Goal: Information Seeking & Learning: Learn about a topic

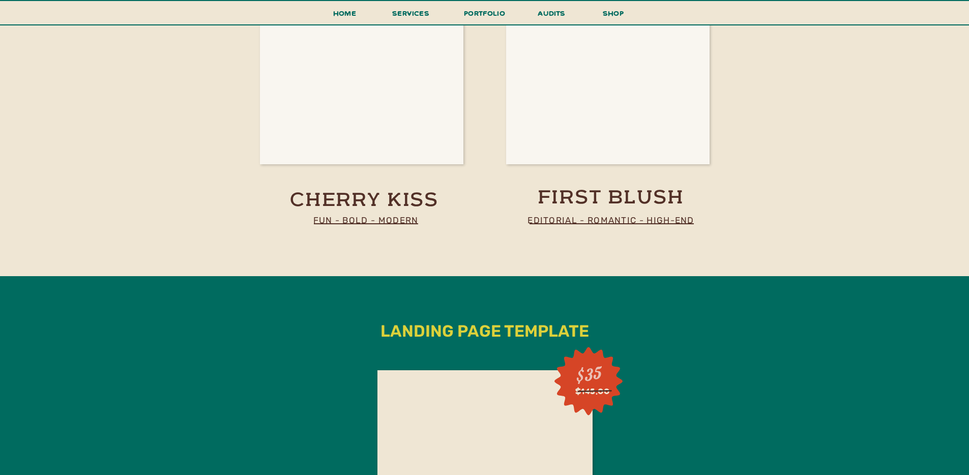
scroll to position [2180, 0]
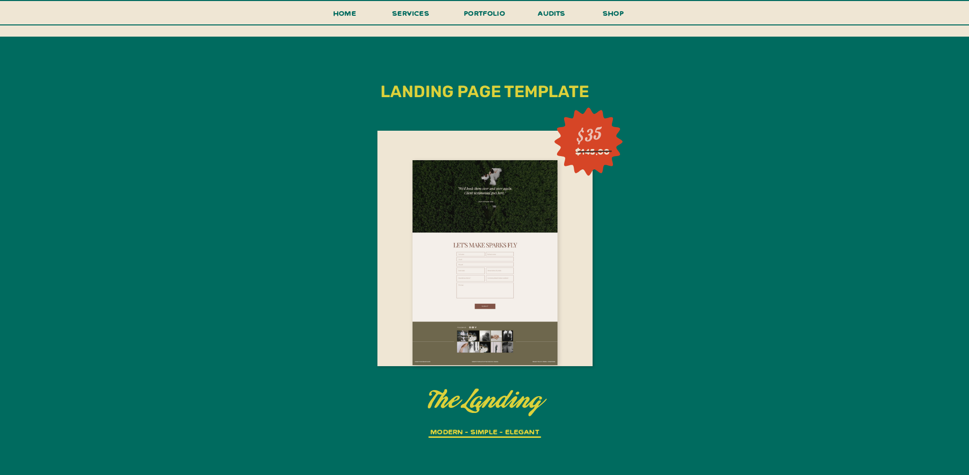
click at [451, 273] on div at bounding box center [484, 262] width 145 height 205
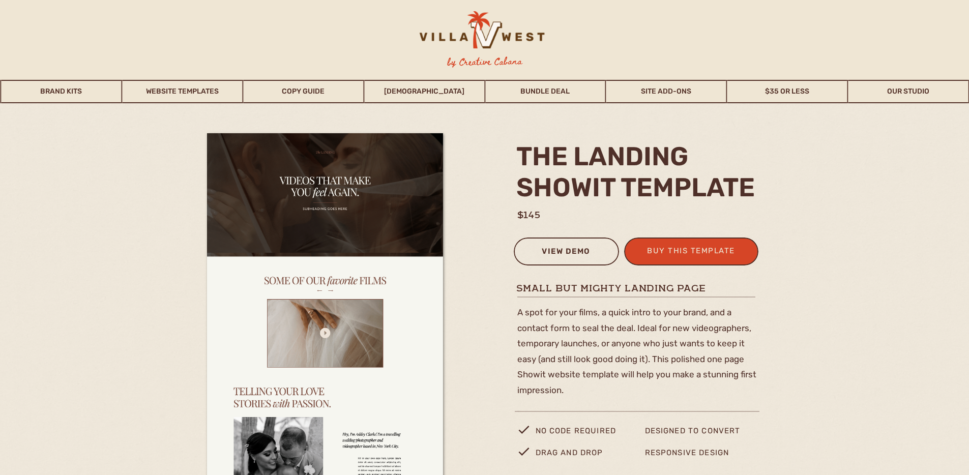
click at [577, 252] on div "view demo" at bounding box center [566, 253] width 92 height 17
click at [766, 96] on link "$35 or Less" at bounding box center [787, 91] width 120 height 23
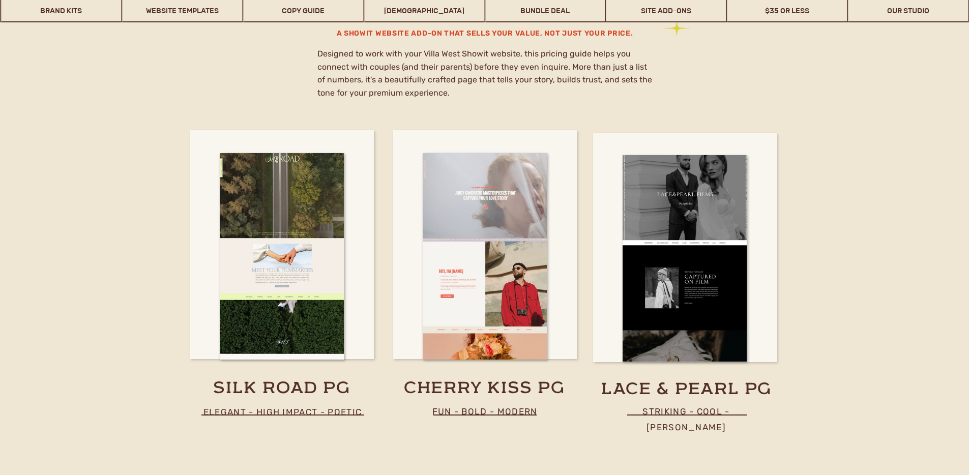
scroll to position [5916, 0]
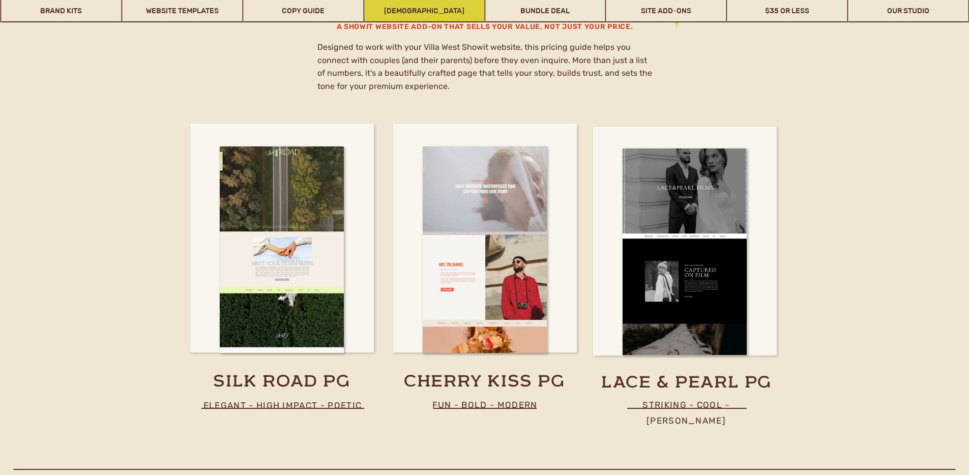
click at [416, 17] on link "[DEMOGRAPHIC_DATA]" at bounding box center [424, 10] width 120 height 23
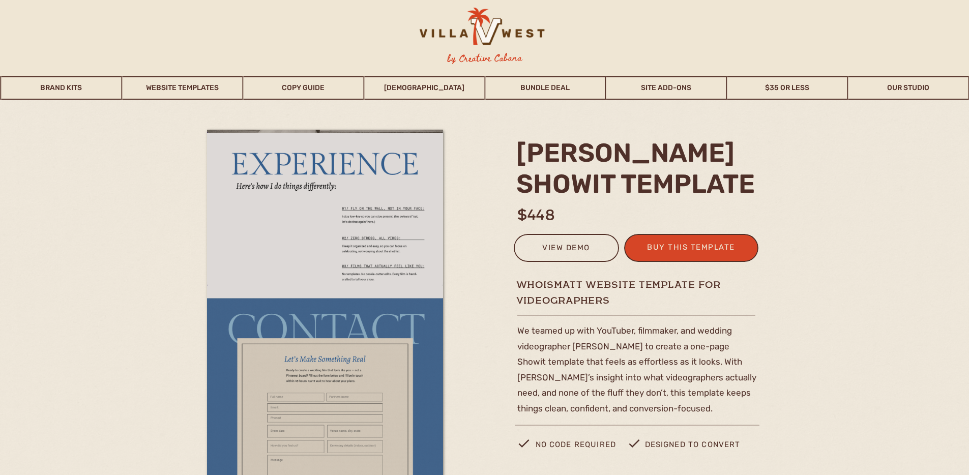
scroll to position [10, 0]
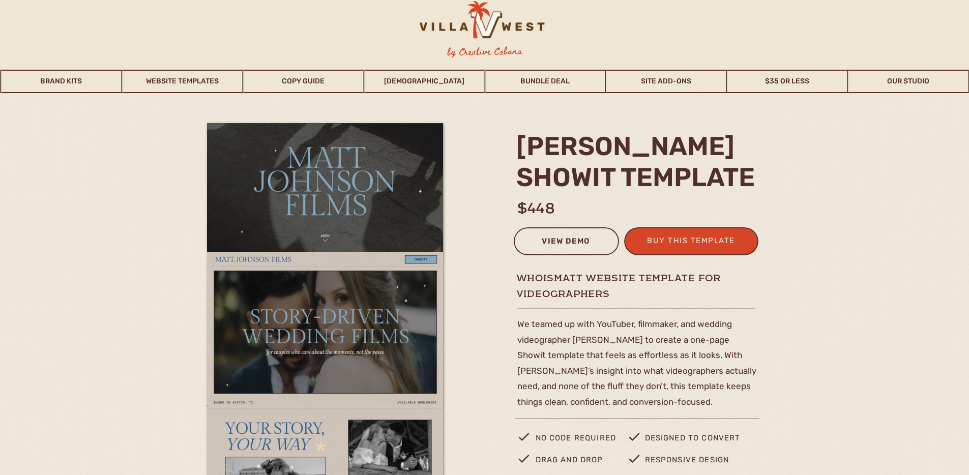
click at [531, 248] on div "view demo" at bounding box center [566, 242] width 92 height 17
click at [274, 88] on link "Copy Guide" at bounding box center [303, 81] width 120 height 23
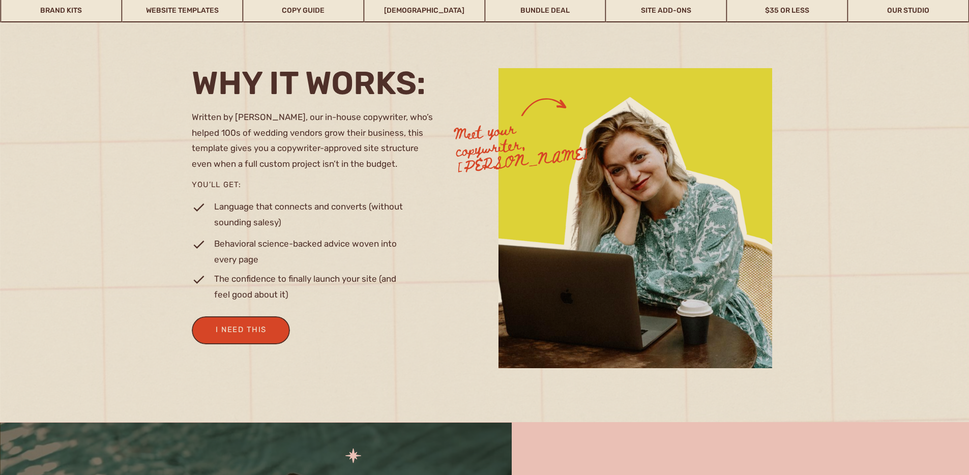
scroll to position [926, 0]
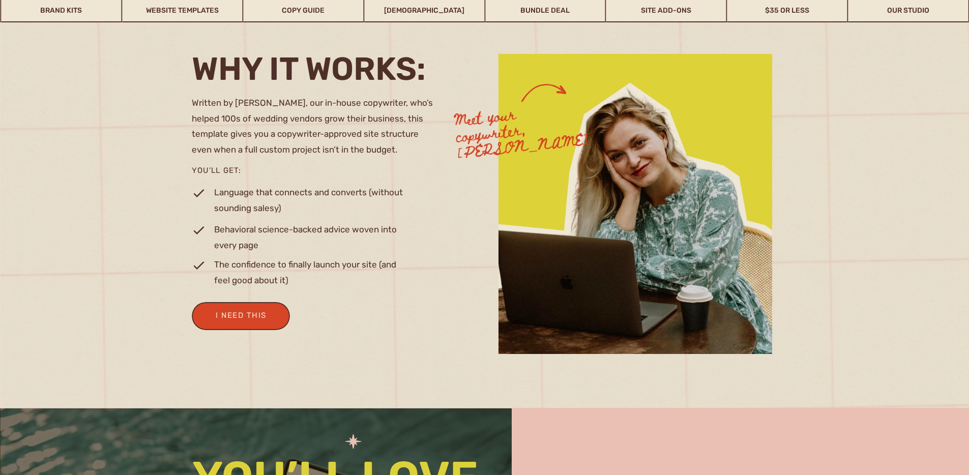
click at [811, 189] on div at bounding box center [484, 206] width 969 height 428
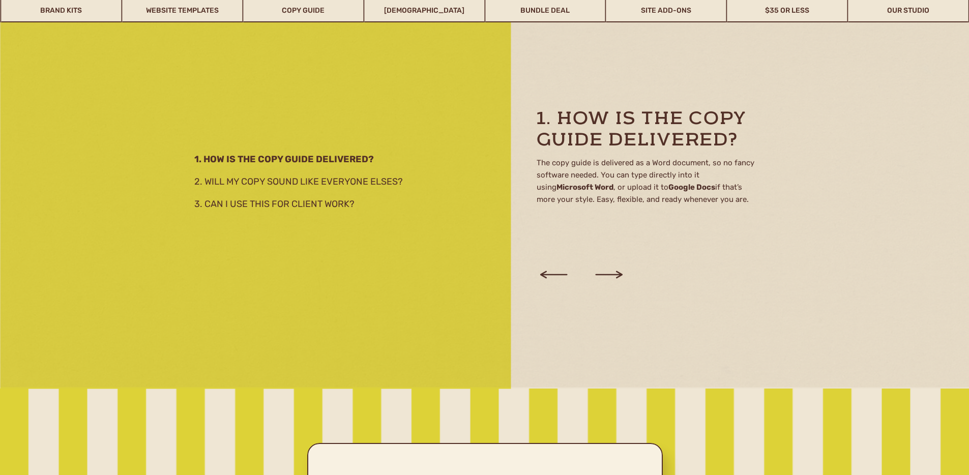
scroll to position [1728, 0]
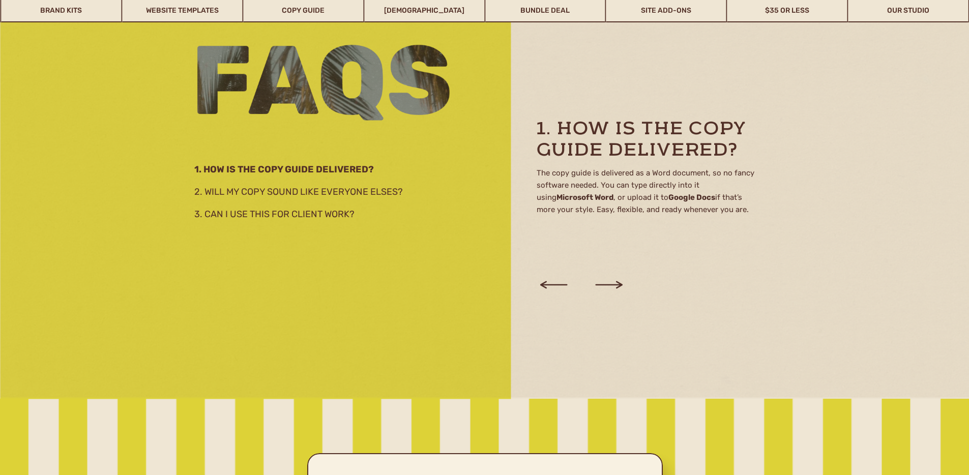
click at [608, 282] on icon at bounding box center [608, 284] width 35 height 39
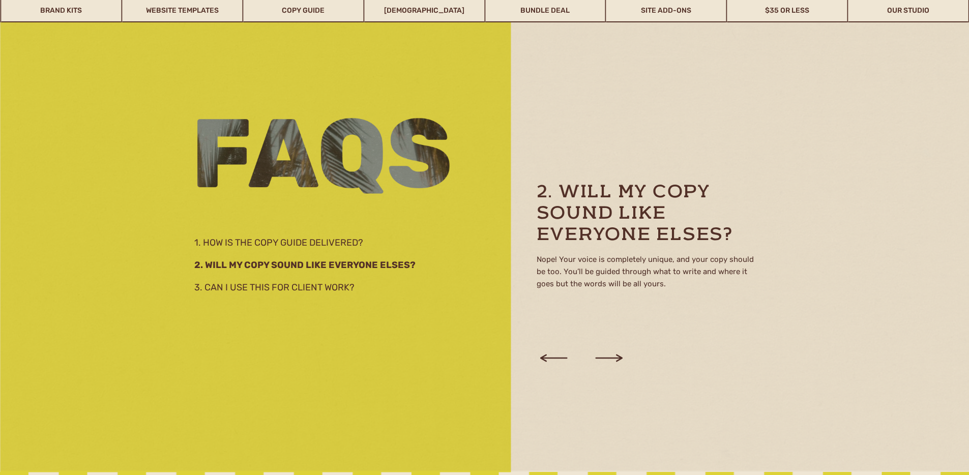
scroll to position [1651, 0]
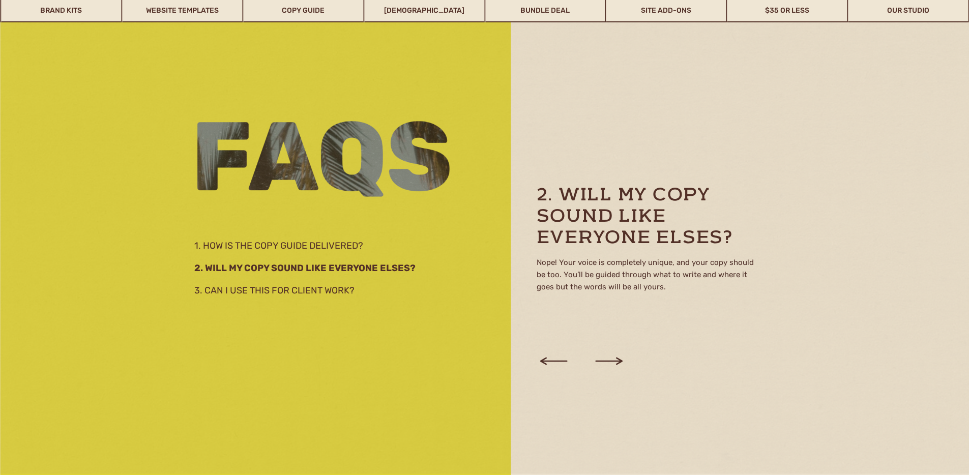
click at [617, 360] on icon at bounding box center [608, 361] width 35 height 39
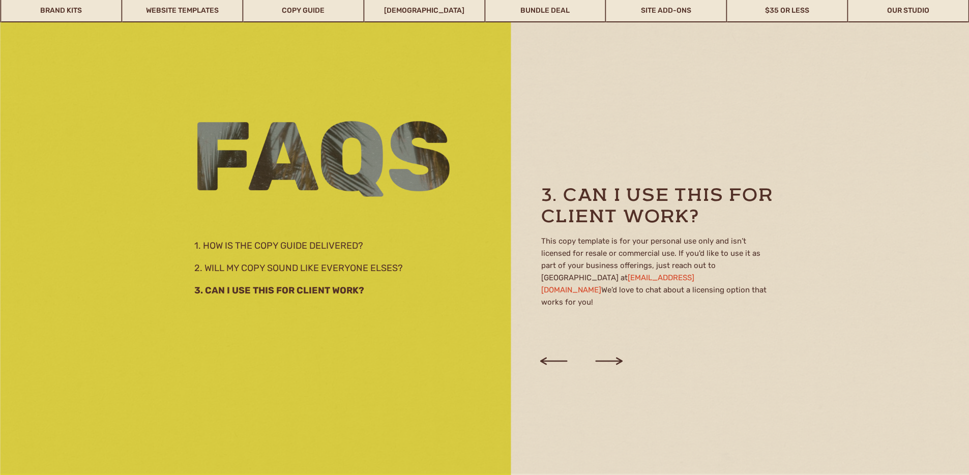
click at [617, 359] on icon at bounding box center [608, 361] width 27 height 8
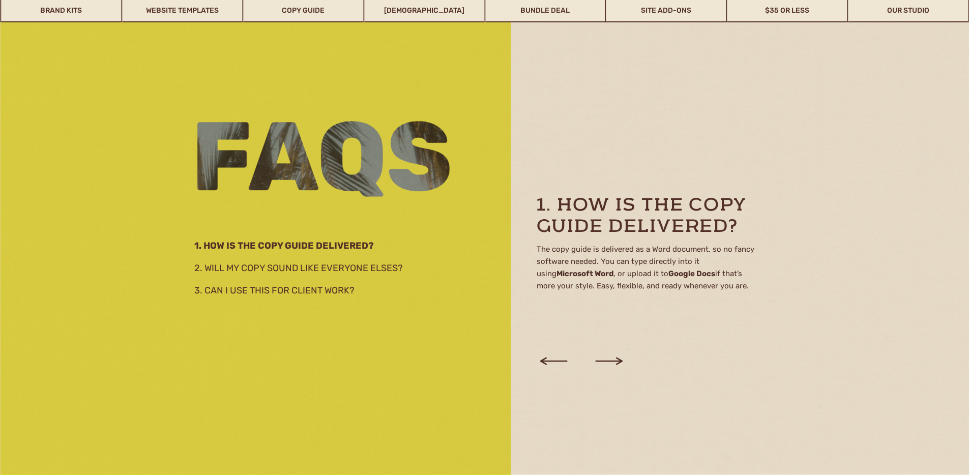
click at [617, 359] on icon at bounding box center [608, 361] width 27 height 8
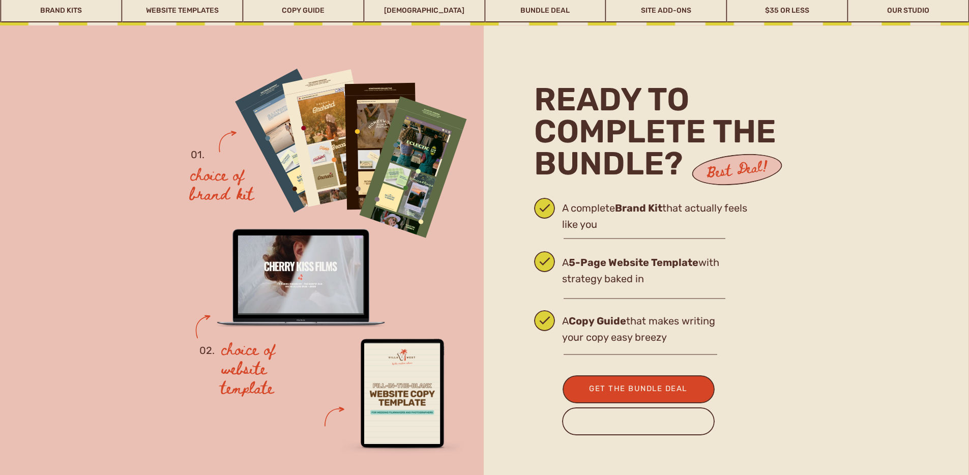
scroll to position [2415, 0]
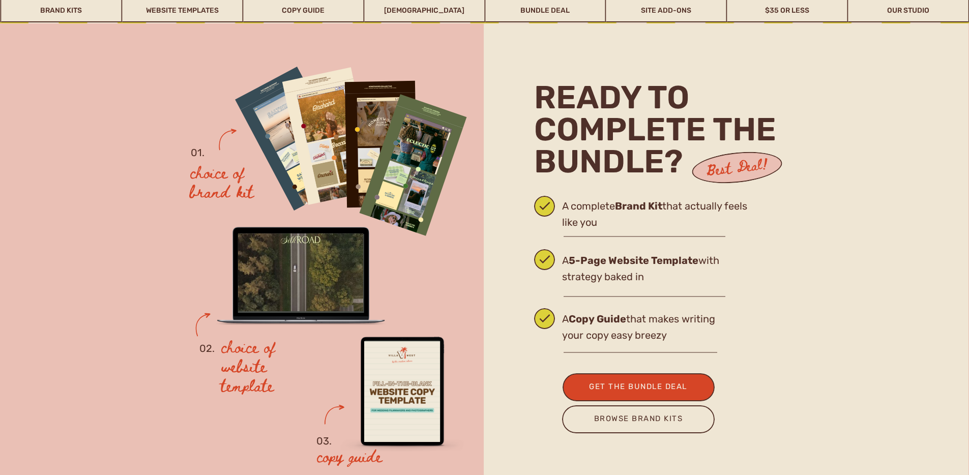
click at [329, 153] on div at bounding box center [329, 135] width 95 height 137
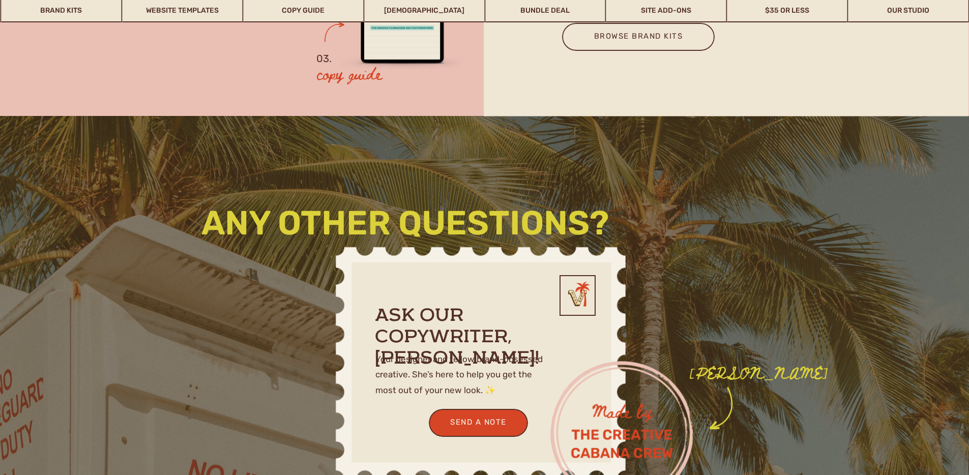
scroll to position [2678, 0]
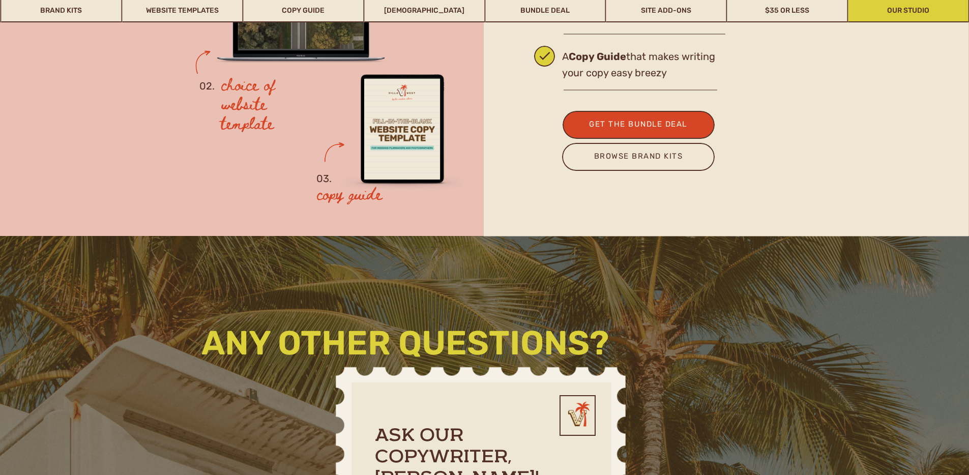
click at [876, 12] on link "Our Studio" at bounding box center [908, 10] width 120 height 23
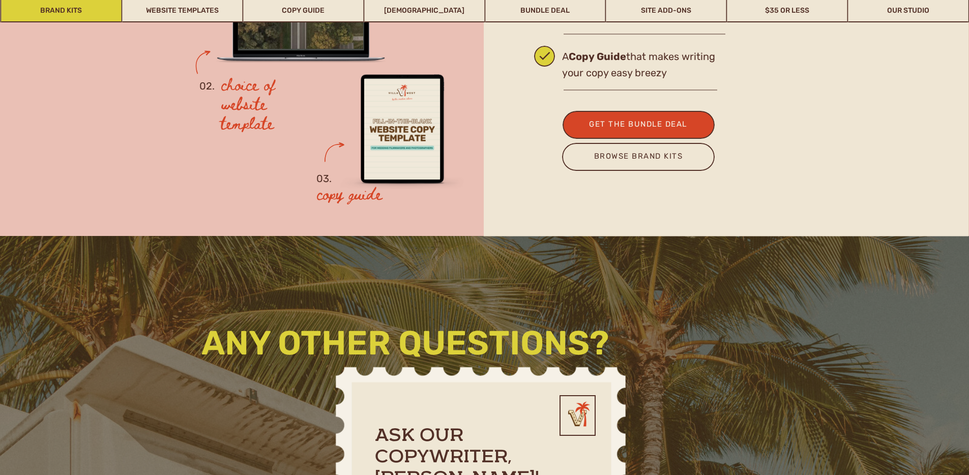
click at [76, 12] on link "Brand Kits" at bounding box center [62, 10] width 120 height 23
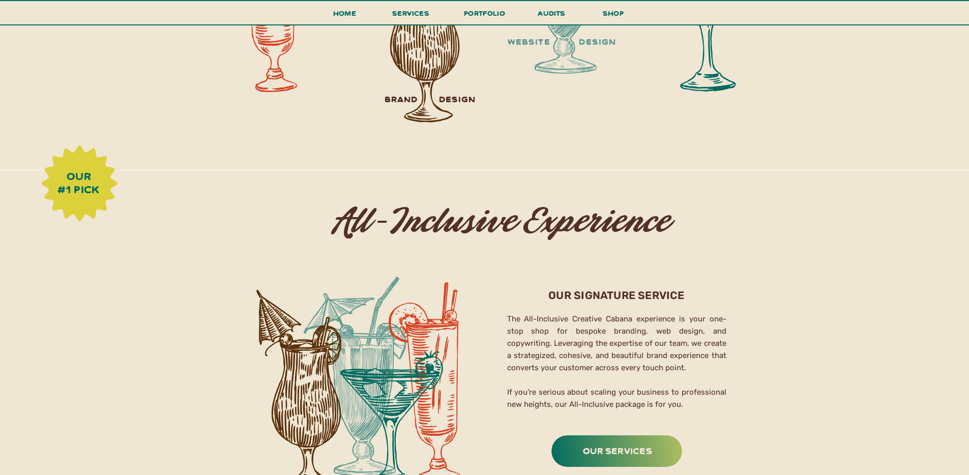
scroll to position [1242, 0]
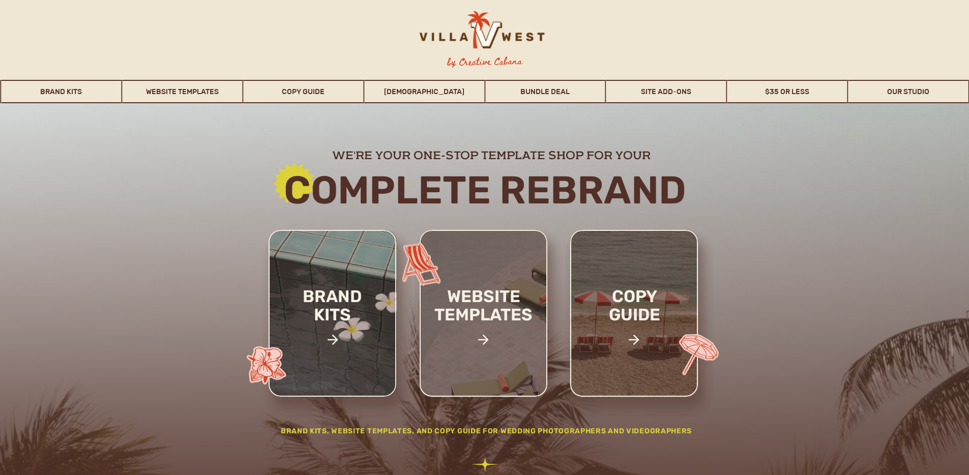
click at [453, 34] on div at bounding box center [481, 34] width 160 height 47
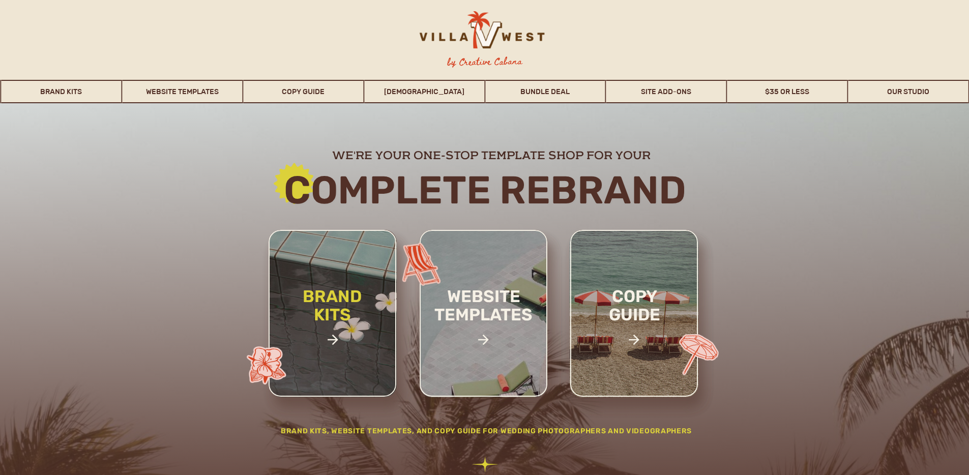
click at [328, 295] on h2 "brand kits" at bounding box center [332, 322] width 86 height 71
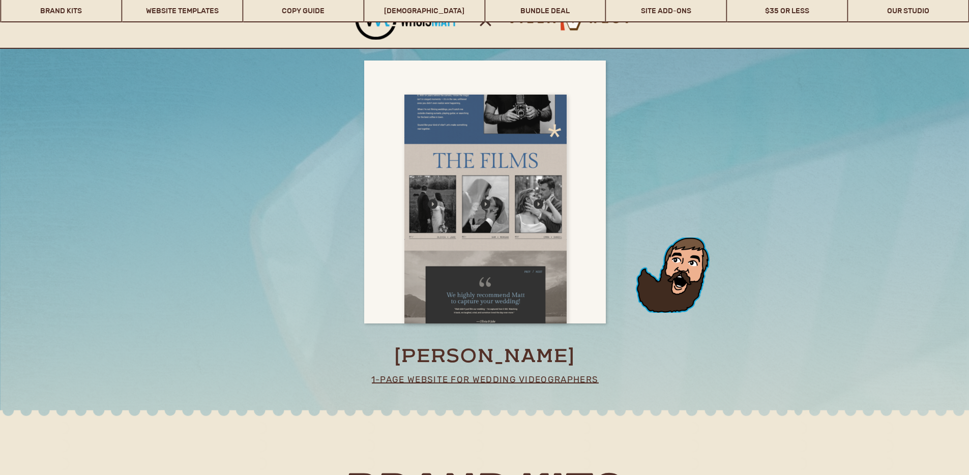
scroll to position [1870, 0]
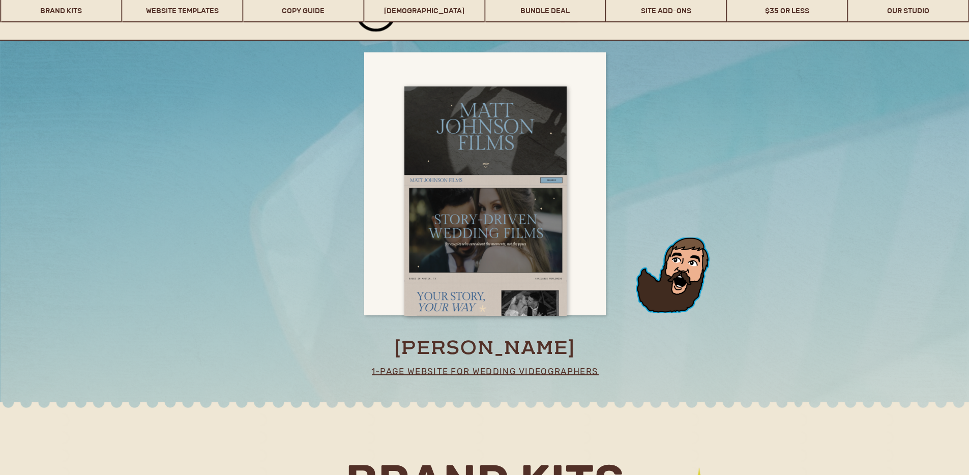
click at [514, 371] on p "1-page website for wedding videographers" at bounding box center [485, 371] width 228 height 15
click at [574, 246] on div at bounding box center [485, 183] width 242 height 263
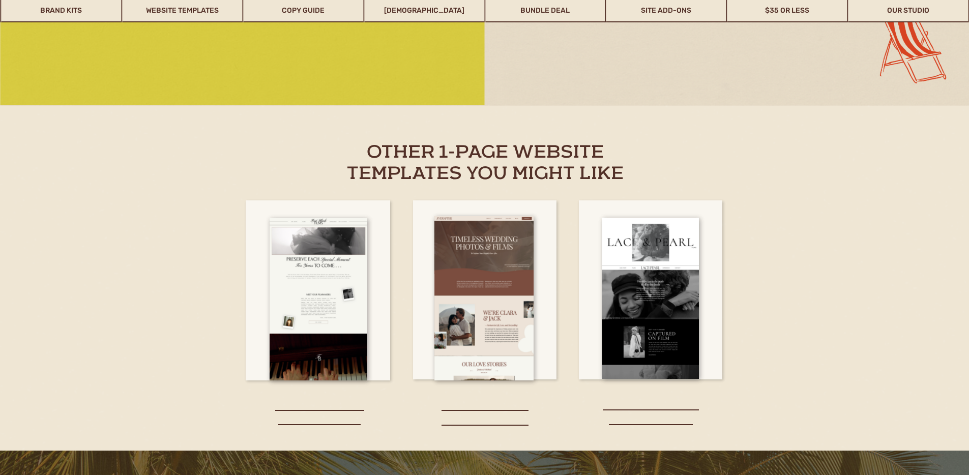
scroll to position [1889, 0]
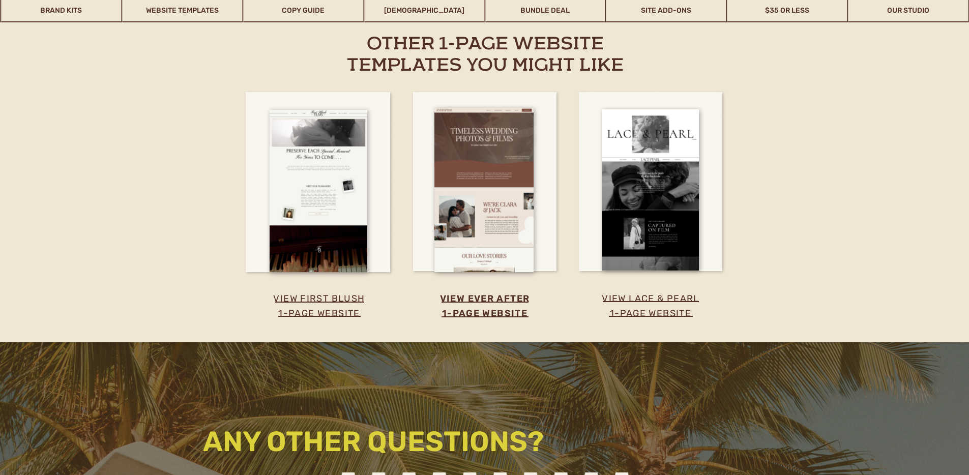
click at [498, 298] on h3 "view ever after 1-page website" at bounding box center [484, 305] width 149 height 28
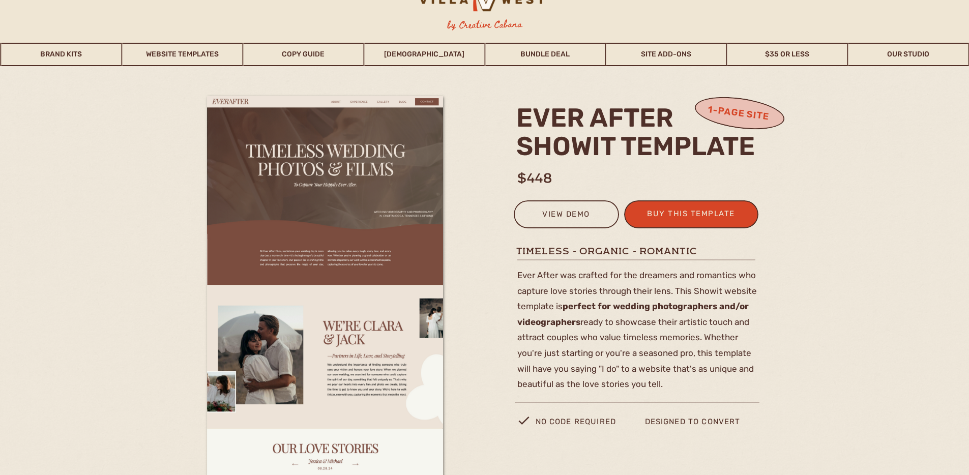
scroll to position [60, 0]
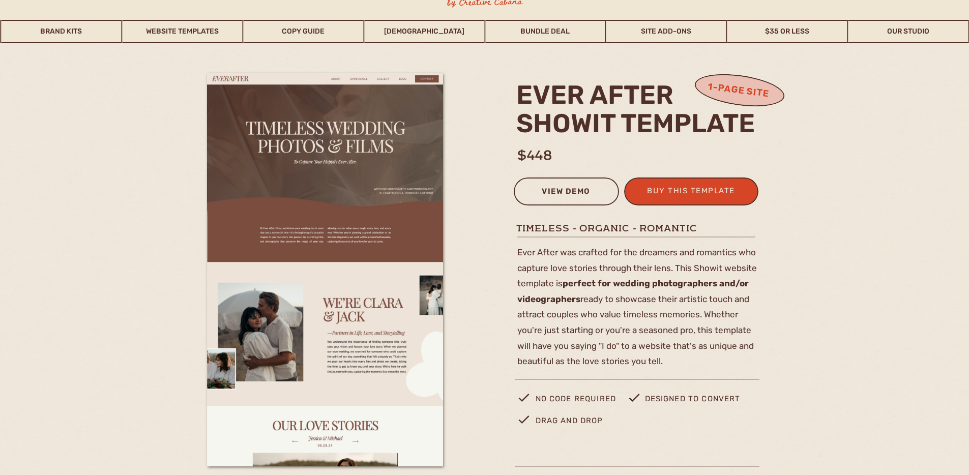
click at [568, 196] on div "view demo" at bounding box center [566, 193] width 92 height 17
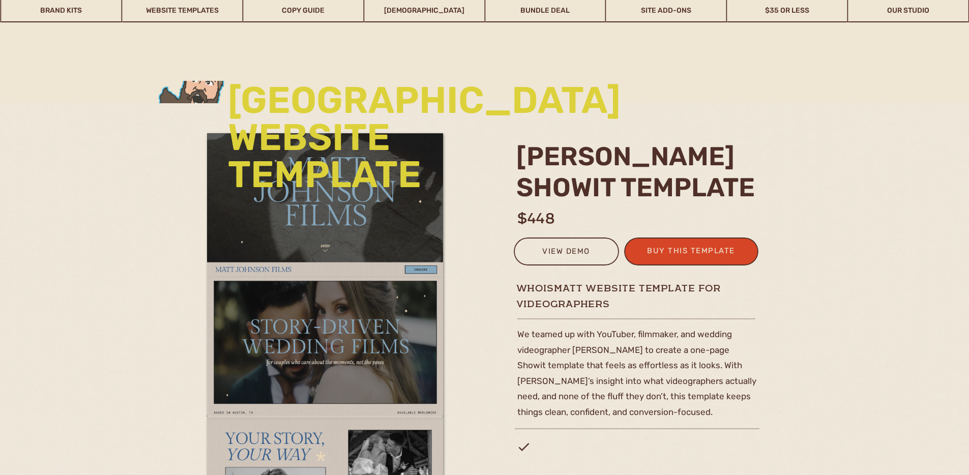
scroll to position [1889, 0]
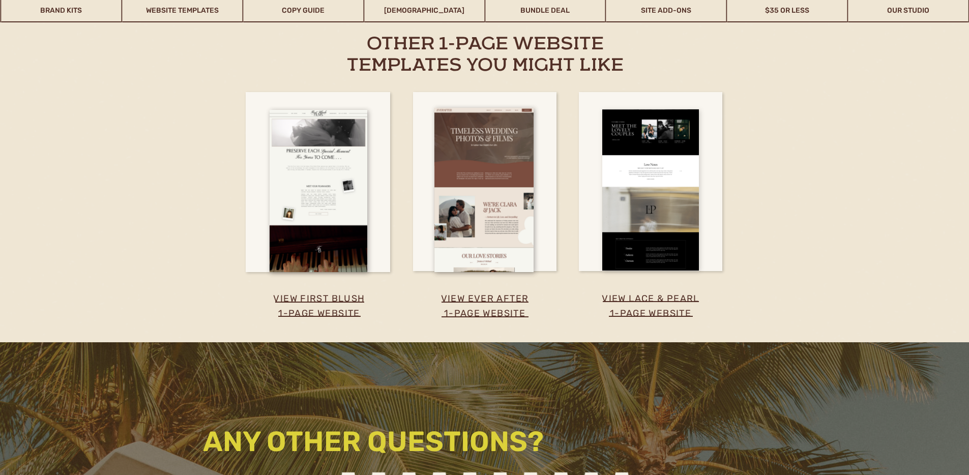
click at [623, 228] on div at bounding box center [650, 189] width 97 height 161
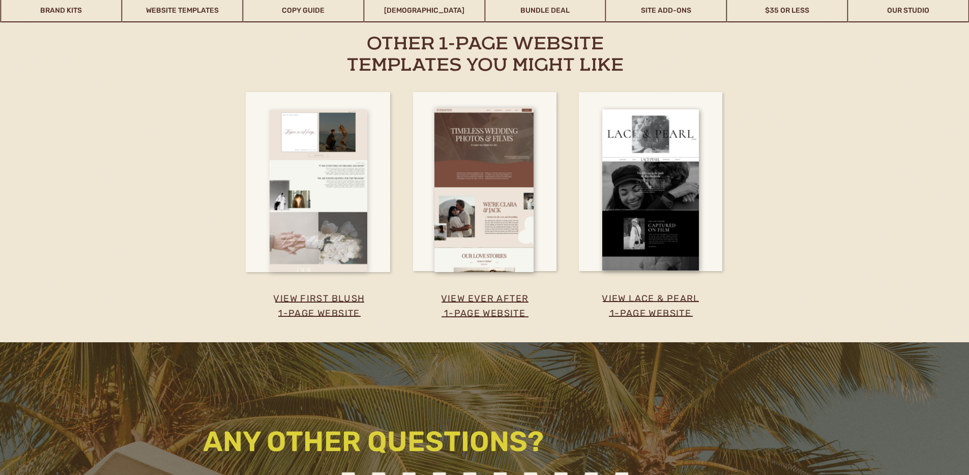
click at [331, 214] on div at bounding box center [319, 191] width 98 height 162
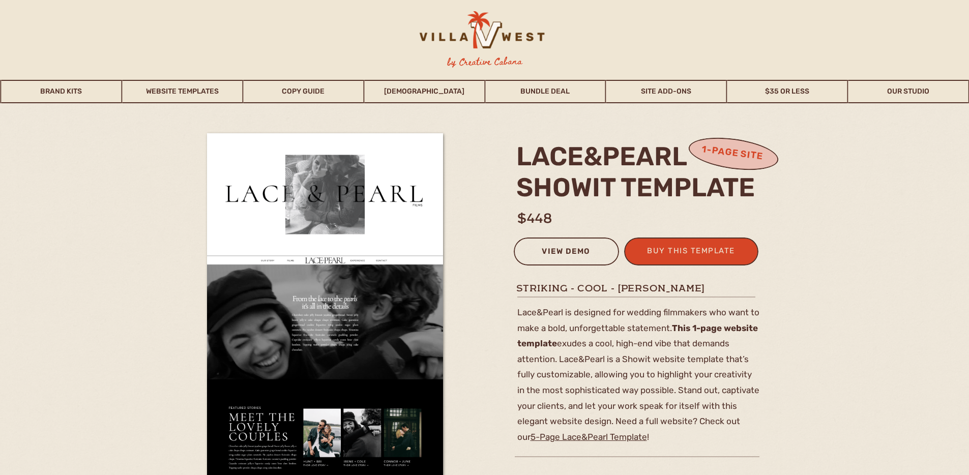
click at [566, 254] on div "view demo" at bounding box center [566, 253] width 92 height 17
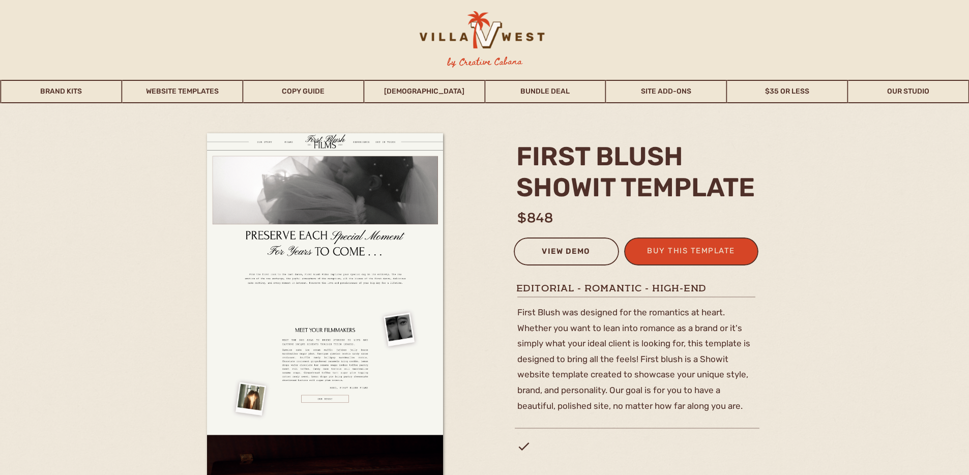
click at [578, 251] on div "view demo" at bounding box center [566, 253] width 92 height 17
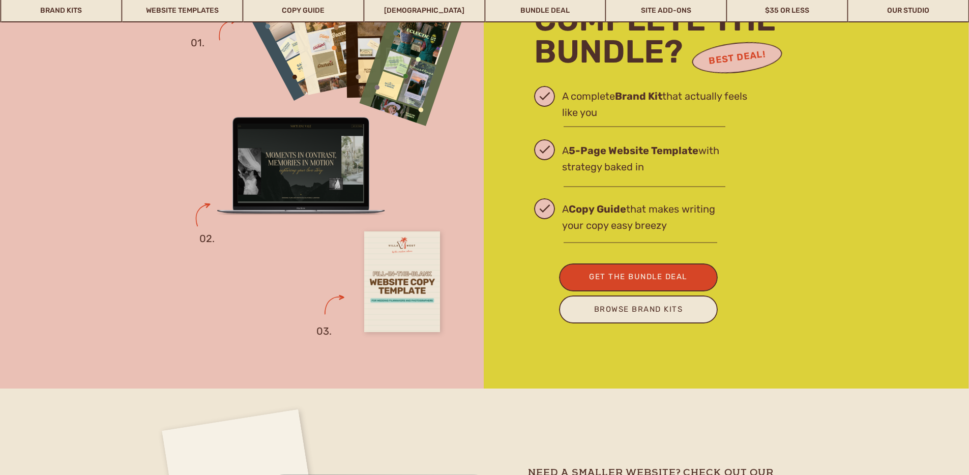
scroll to position [3551, 0]
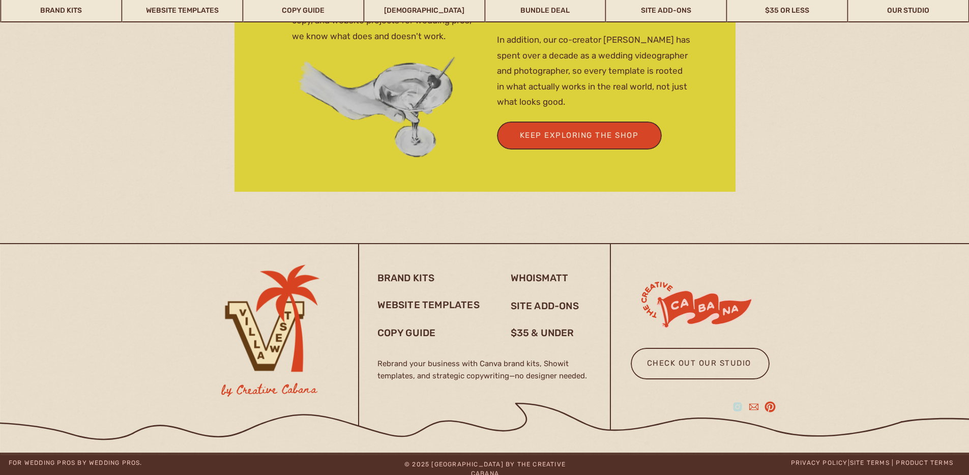
click at [739, 408] on icon at bounding box center [737, 406] width 9 height 9
